Goal: Transaction & Acquisition: Purchase product/service

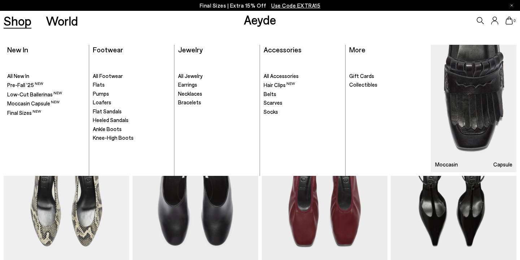
click at [16, 22] on link "Shop" at bounding box center [18, 20] width 28 height 13
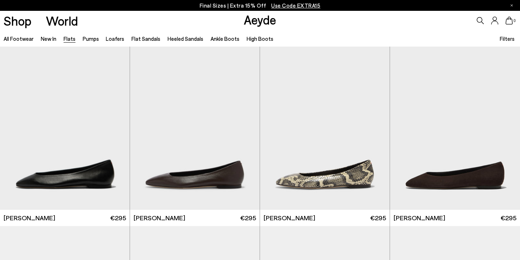
scroll to position [400, 0]
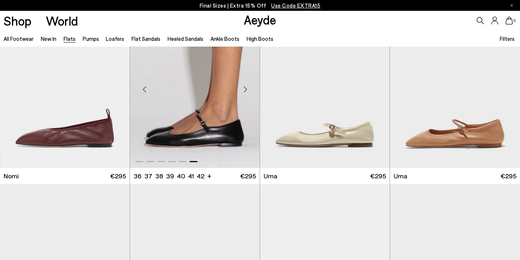
click at [208, 116] on img "6 / 6" at bounding box center [195, 86] width 130 height 163
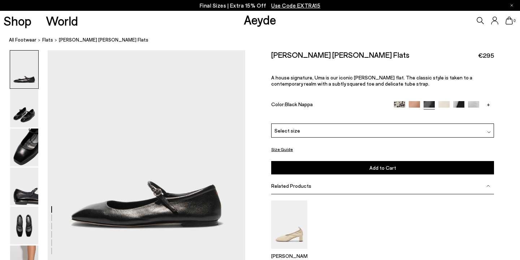
click at [285, 145] on button "Size Guide" at bounding box center [282, 149] width 22 height 9
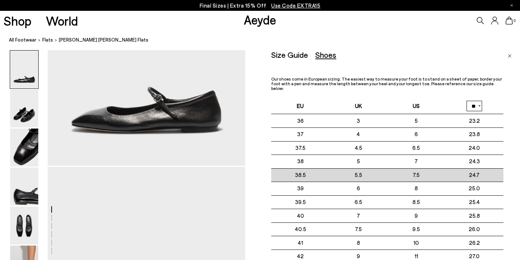
scroll to position [96, 0]
